Goal: Check status: Check status

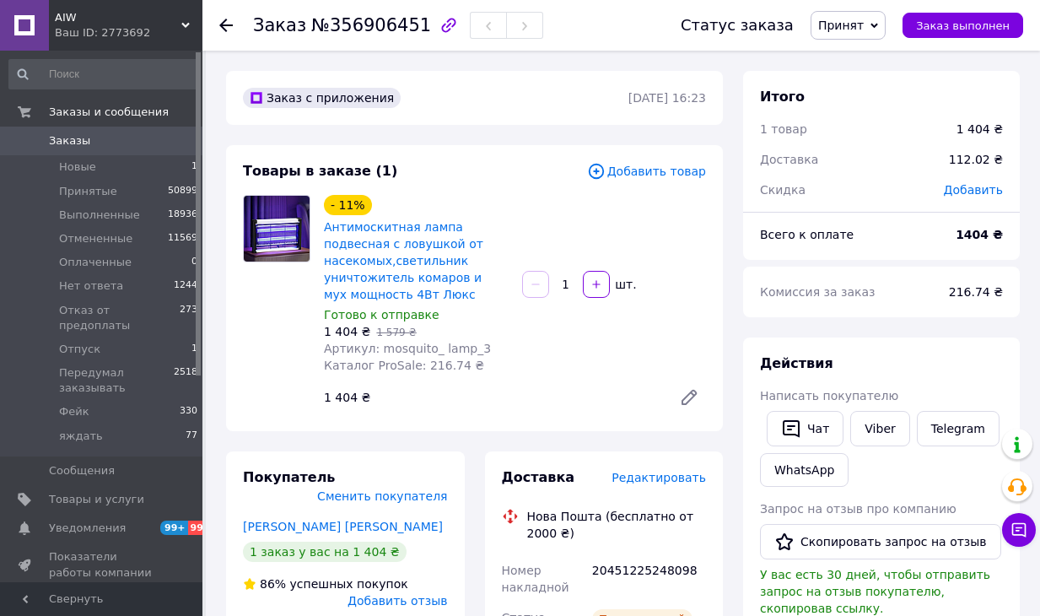
scroll to position [241, 0]
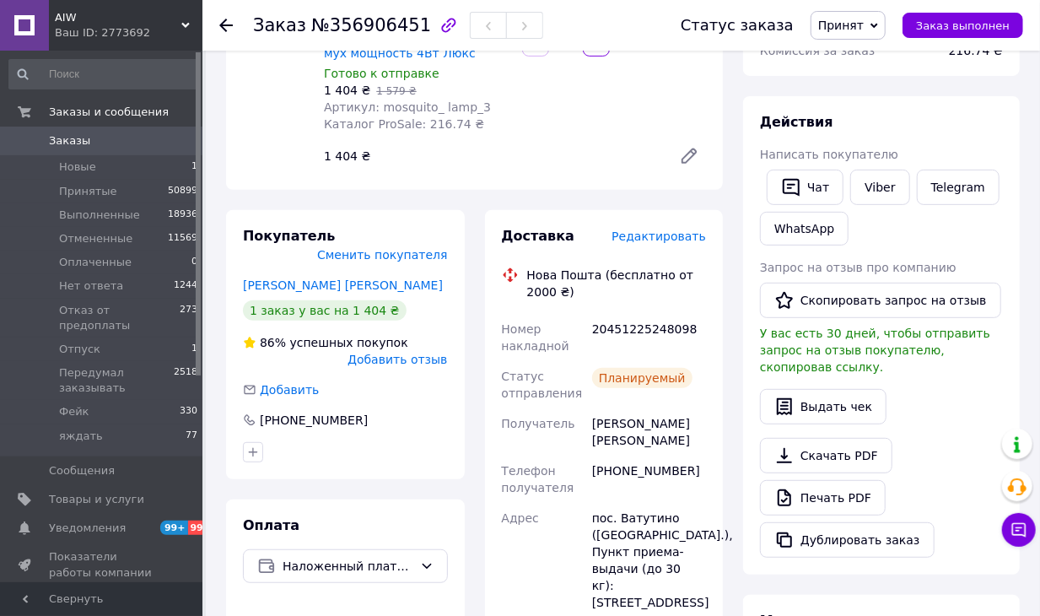
click at [251, 26] on div at bounding box center [236, 25] width 34 height 51
click at [239, 28] on div at bounding box center [236, 25] width 34 height 51
click at [235, 21] on div at bounding box center [236, 25] width 34 height 51
click at [227, 25] on use at bounding box center [225, 25] width 13 height 13
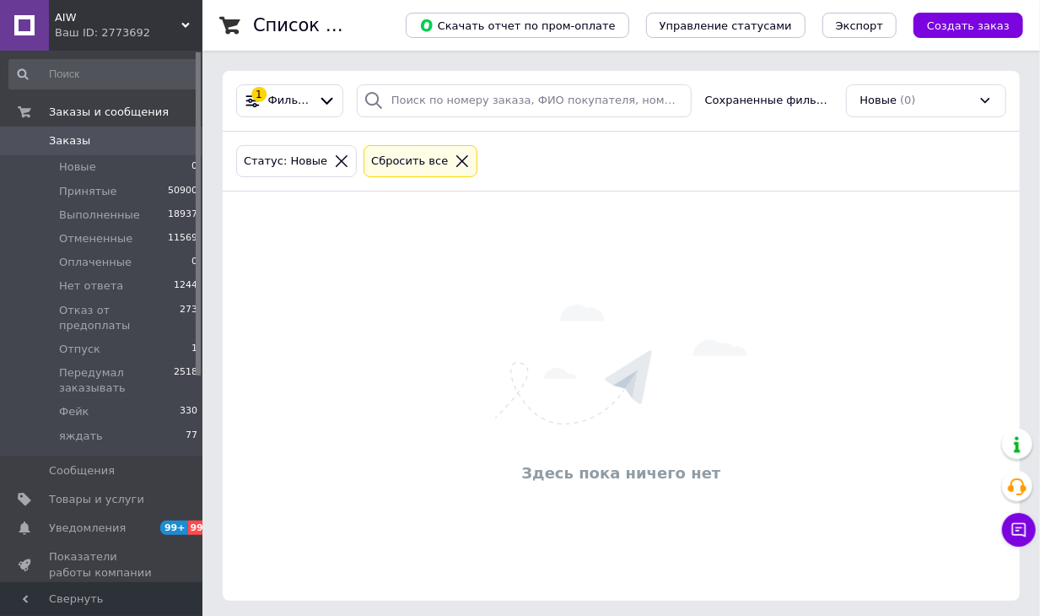
scroll to position [3, 0]
click at [455, 163] on icon at bounding box center [462, 158] width 15 height 15
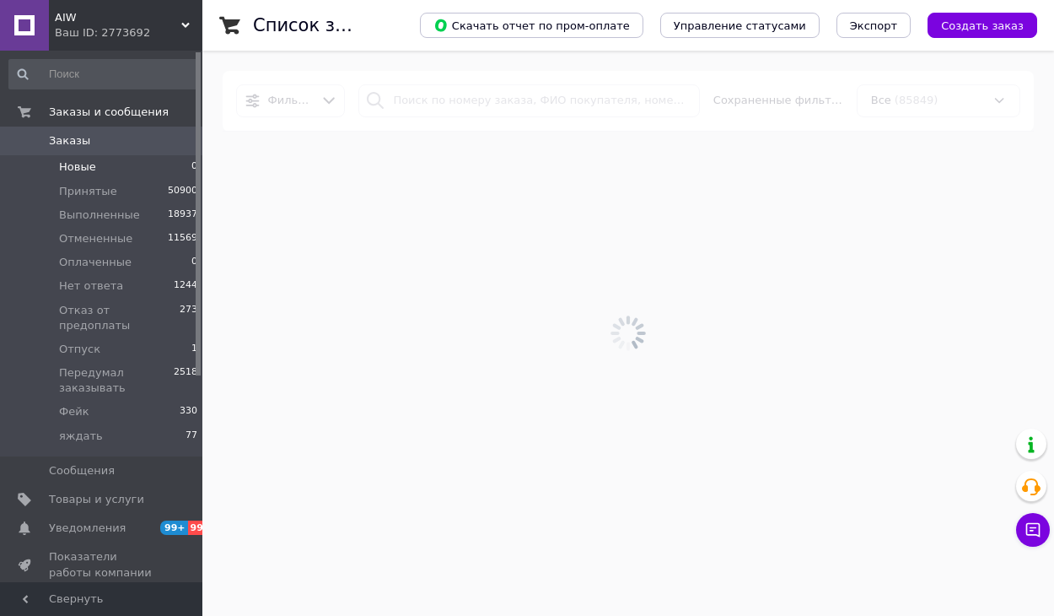
click at [474, 56] on div at bounding box center [628, 333] width 852 height 565
drag, startPoint x: 477, startPoint y: 87, endPoint x: 477, endPoint y: 102, distance: 15.2
click at [477, 88] on div at bounding box center [628, 333] width 852 height 565
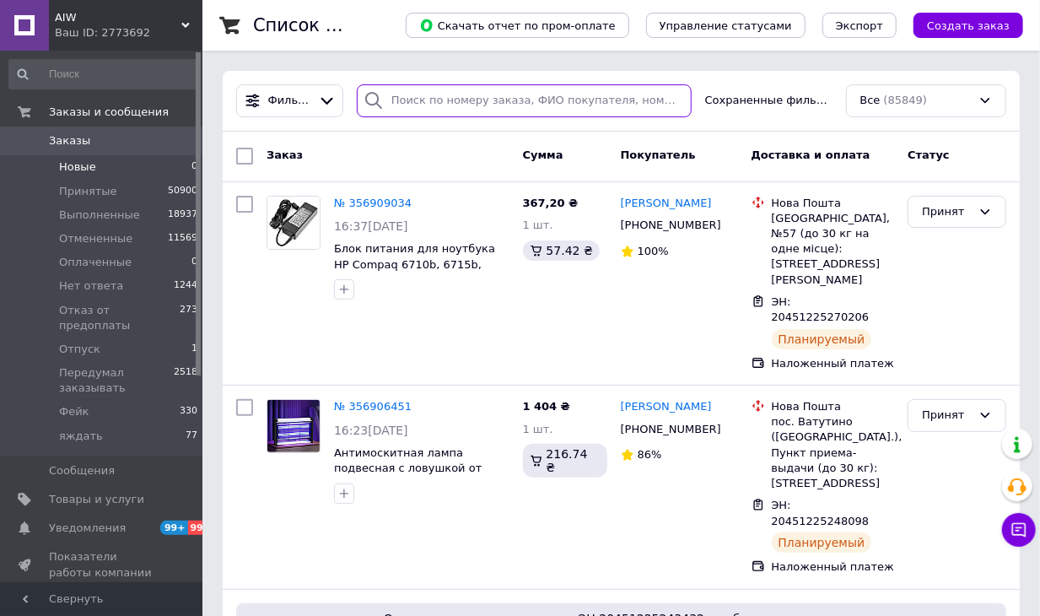
paste input "356905467"
click at [453, 94] on input "search" at bounding box center [524, 100] width 335 height 33
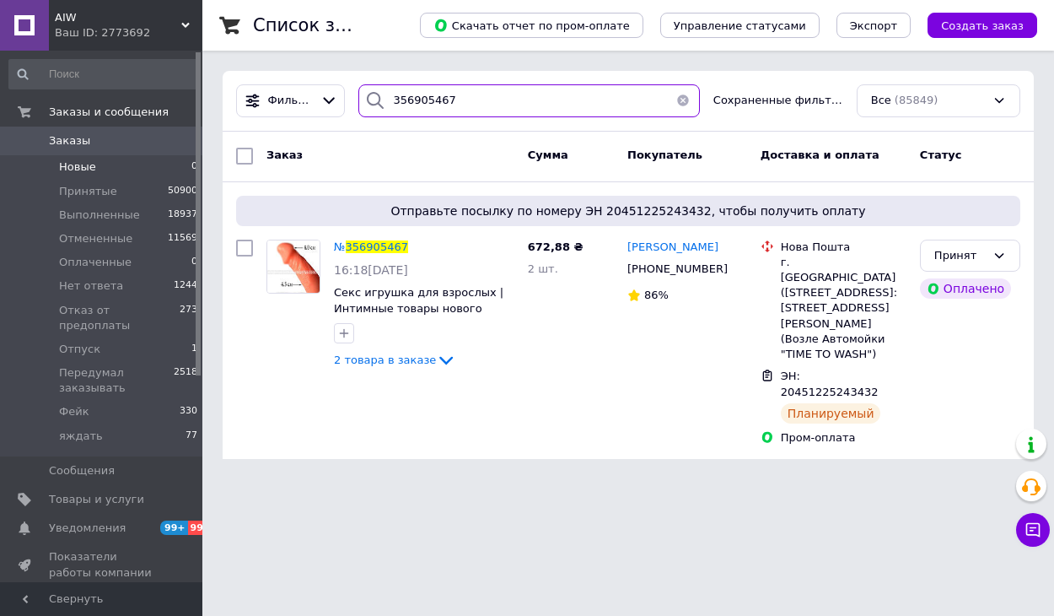
type input "356905467"
